Goal: Find specific page/section: Find specific page/section

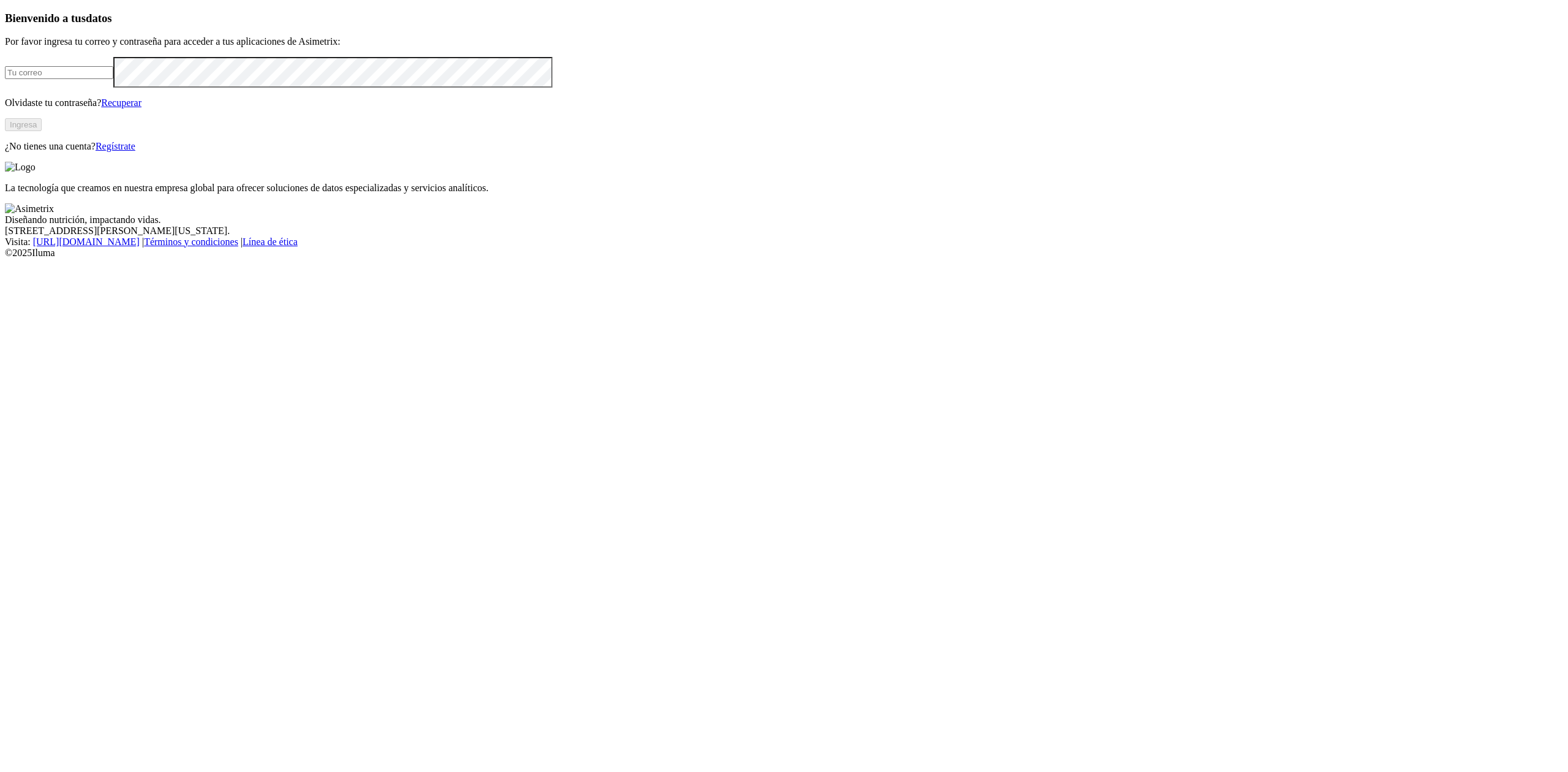
type input "[EMAIL_ADDRESS][DOMAIN_NAME]"
click at [42, 132] on button "Ingresa" at bounding box center [23, 124] width 37 height 13
